Goal: Task Accomplishment & Management: Manage account settings

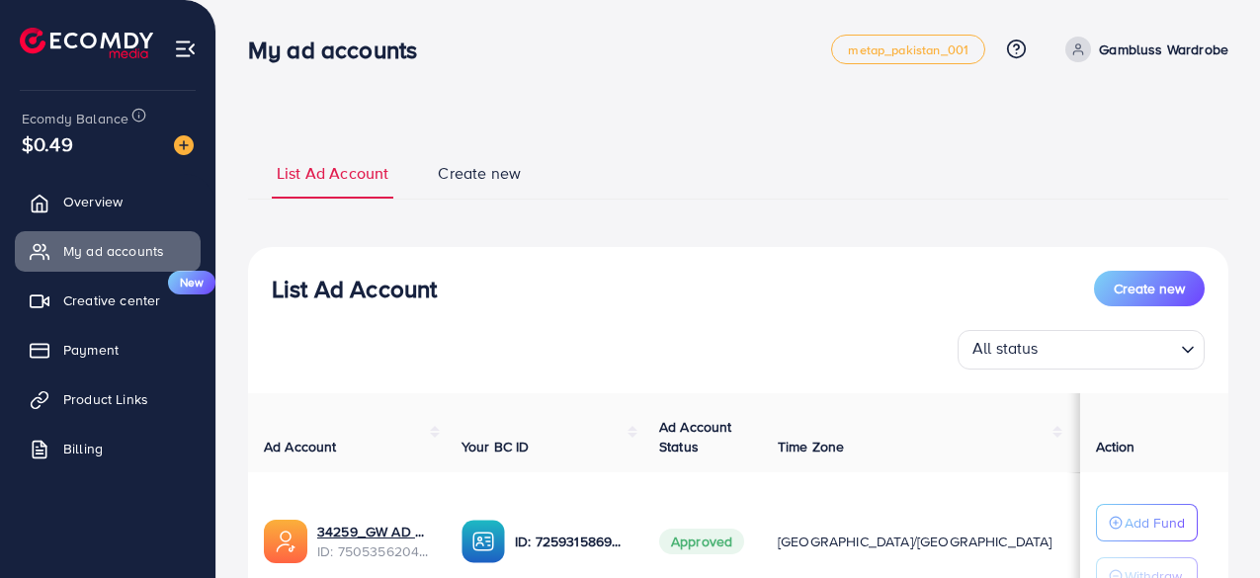
scroll to position [316, 0]
